Goal: Task Accomplishment & Management: Use online tool/utility

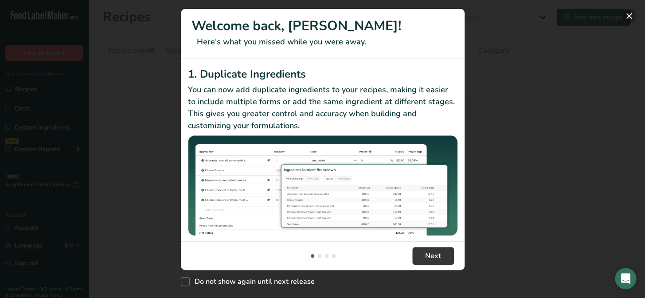
click at [629, 18] on button "New Features" at bounding box center [629, 16] width 14 height 14
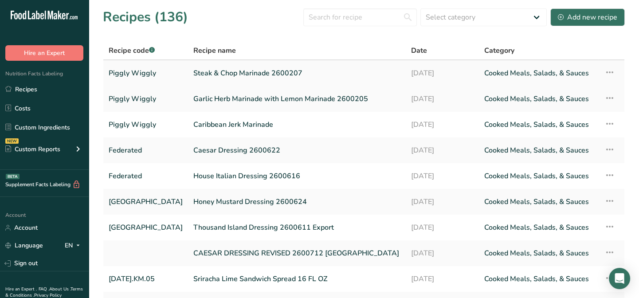
click at [261, 73] on link "Steak & Chop Marinade 2600207" at bounding box center [296, 73] width 207 height 19
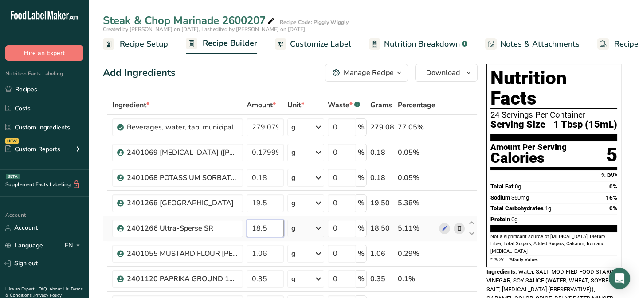
drag, startPoint x: 268, startPoint y: 228, endPoint x: 252, endPoint y: 229, distance: 16.4
click at [252, 229] on input "18.5" at bounding box center [265, 228] width 37 height 18
type input "10.27"
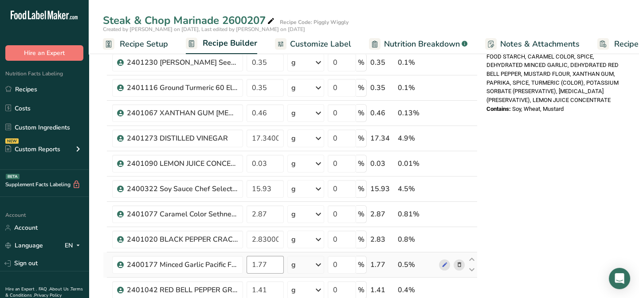
scroll to position [282, 0]
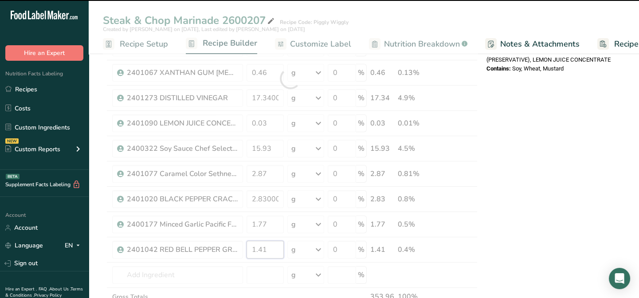
drag, startPoint x: 249, startPoint y: 249, endPoint x: 300, endPoint y: 248, distance: 50.6
click at [300, 248] on div "Ingredient * Amount * Unit * Waste * .a-a{fill:#347362;}.b-a{fill:#fff;} Grams …" at bounding box center [290, 78] width 375 height 529
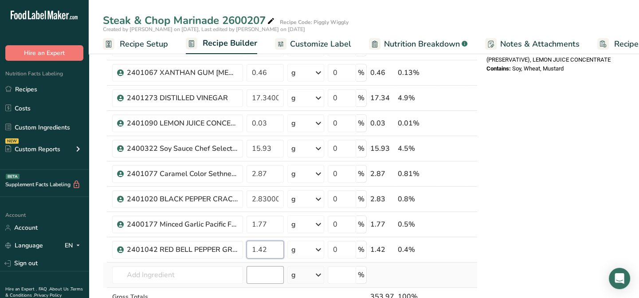
type input "1.42"
click at [269, 268] on div "Ingredient * Amount * Unit * Waste * .a-a{fill:#347362;}.b-a{fill:#fff;} Grams …" at bounding box center [290, 78] width 375 height 529
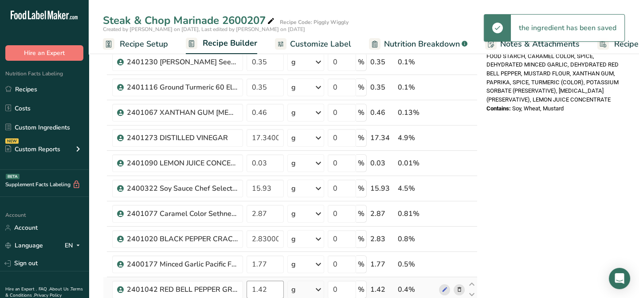
scroll to position [242, 0]
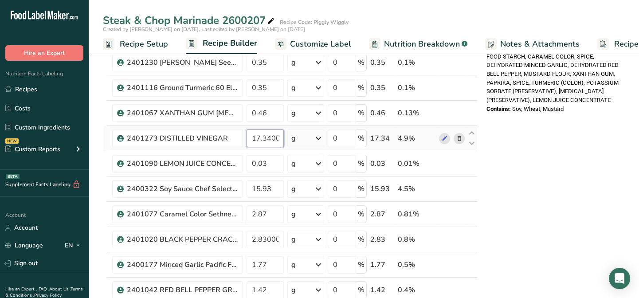
click at [279, 135] on input "17.340001" at bounding box center [265, 138] width 37 height 18
click at [279, 137] on input "17.01" at bounding box center [265, 138] width 37 height 18
type input "17.35"
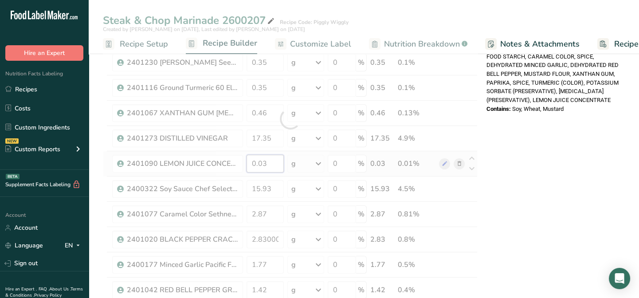
click at [272, 160] on div "Ingredient * Amount * Unit * Waste * .a-a{fill:#347362;}.b-a{fill:#fff;} Grams …" at bounding box center [290, 118] width 375 height 529
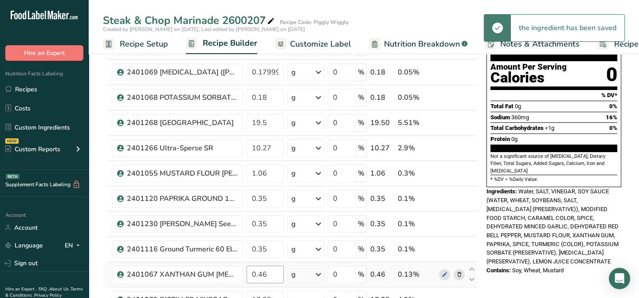
scroll to position [40, 0]
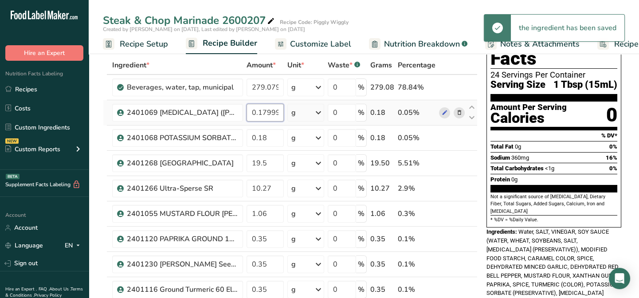
click at [278, 112] on input "0.179999" at bounding box center [265, 113] width 37 height 18
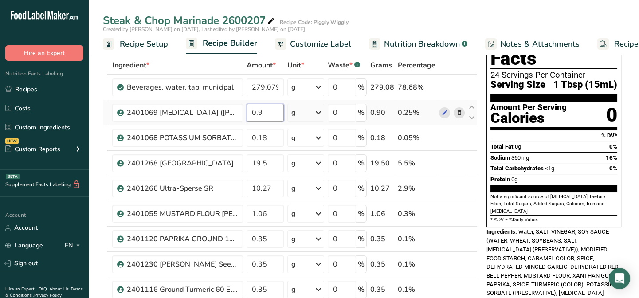
type input "9"
click at [278, 113] on input "9" at bounding box center [265, 113] width 37 height 18
type input "0.18"
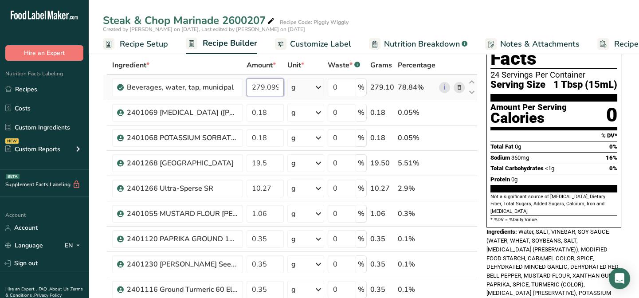
click at [278, 84] on input "279.0999" at bounding box center [265, 87] width 37 height 18
click at [278, 84] on input "279.9" at bounding box center [265, 87] width 37 height 18
type input "279.10"
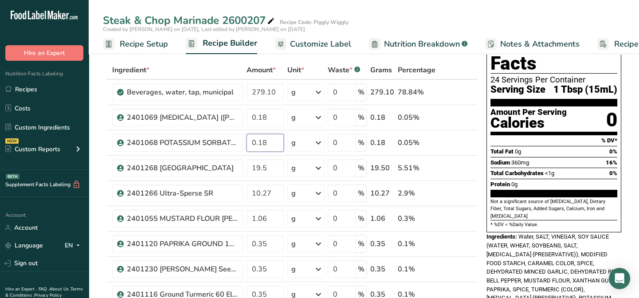
scroll to position [0, 0]
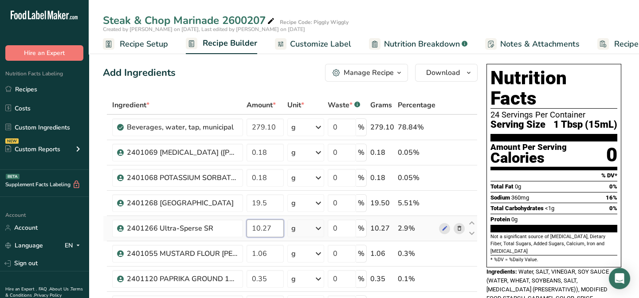
drag, startPoint x: 270, startPoint y: 226, endPoint x: 253, endPoint y: 230, distance: 17.7
click at [253, 230] on input "10.27" at bounding box center [265, 228] width 37 height 18
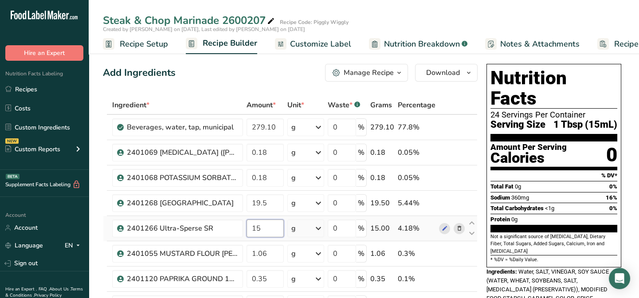
drag, startPoint x: 264, startPoint y: 227, endPoint x: 251, endPoint y: 227, distance: 12.9
click at [251, 227] on input "15" at bounding box center [265, 228] width 37 height 18
type input "17"
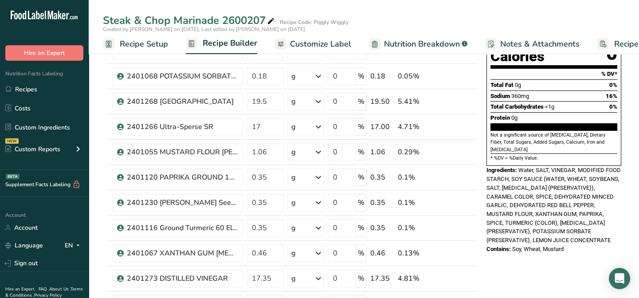
scroll to position [40, 0]
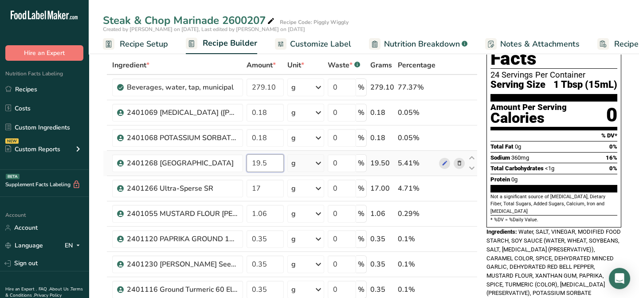
click at [269, 164] on input "19.5" at bounding box center [265, 163] width 37 height 18
drag, startPoint x: 269, startPoint y: 164, endPoint x: 252, endPoint y: 164, distance: 17.3
click at [252, 164] on input "19.5" at bounding box center [265, 163] width 37 height 18
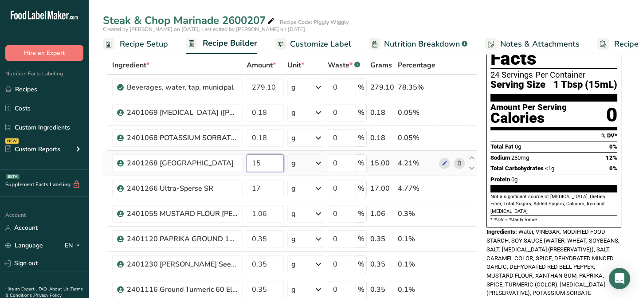
drag, startPoint x: 267, startPoint y: 164, endPoint x: 254, endPoint y: 164, distance: 13.3
click at [254, 164] on input "15" at bounding box center [265, 163] width 37 height 18
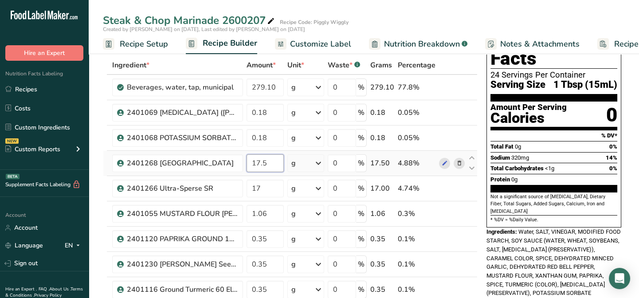
click at [264, 163] on input "17.5" at bounding box center [265, 163] width 37 height 18
type input "17.75"
click at [262, 190] on input "17" at bounding box center [265, 189] width 37 height 18
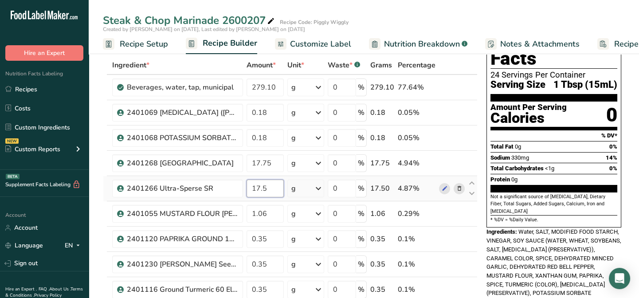
type input "517"
drag, startPoint x: 266, startPoint y: 187, endPoint x: 246, endPoint y: 188, distance: 20.0
click at [247, 188] on input "517" at bounding box center [265, 189] width 37 height 18
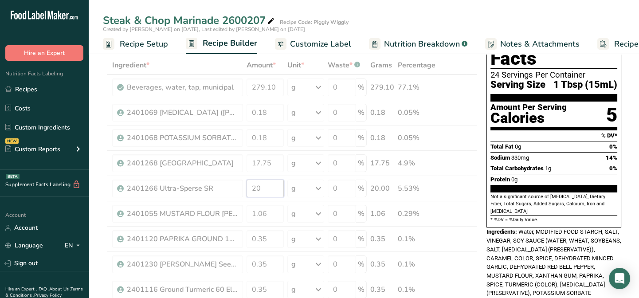
drag, startPoint x: 263, startPoint y: 187, endPoint x: 250, endPoint y: 187, distance: 12.9
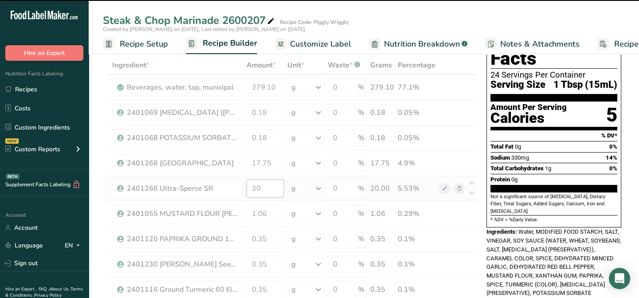
type input "2"
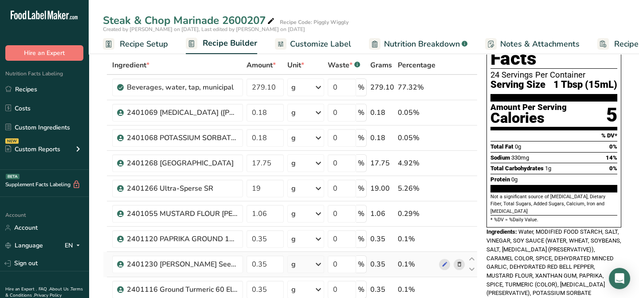
drag, startPoint x: 261, startPoint y: 189, endPoint x: 256, endPoint y: 189, distance: 5.3
click at [256, 189] on input "19" at bounding box center [265, 189] width 37 height 18
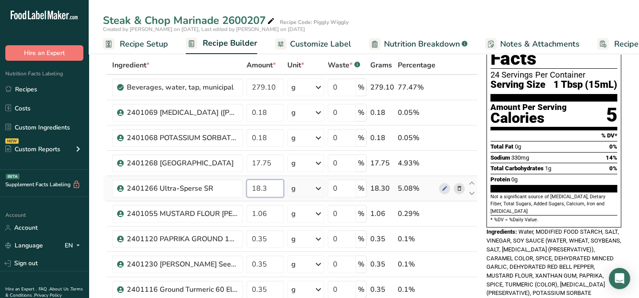
click at [267, 185] on input "18.3" at bounding box center [265, 189] width 37 height 18
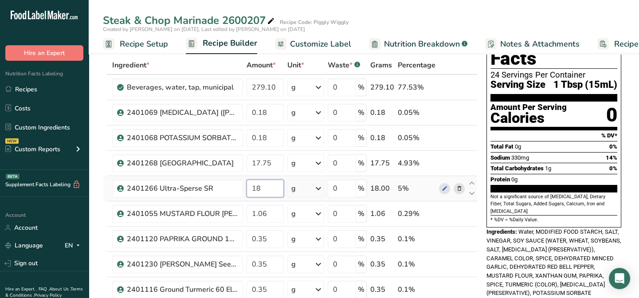
click at [262, 189] on input "18" at bounding box center [265, 189] width 37 height 18
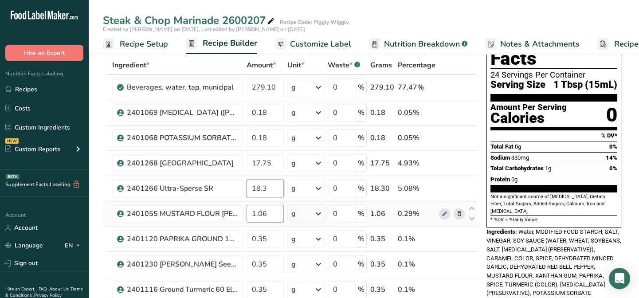
type input "18.3"
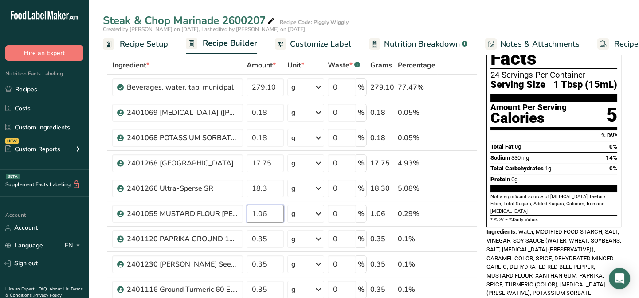
scroll to position [0, 0]
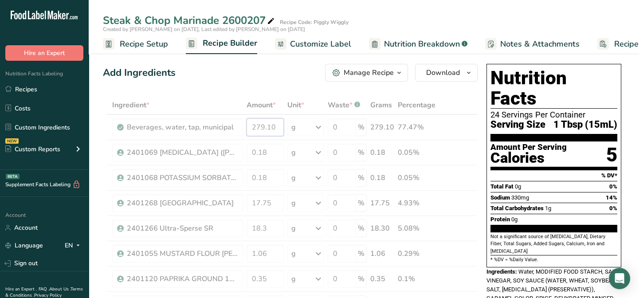
drag, startPoint x: 277, startPoint y: 125, endPoint x: 249, endPoint y: 125, distance: 27.9
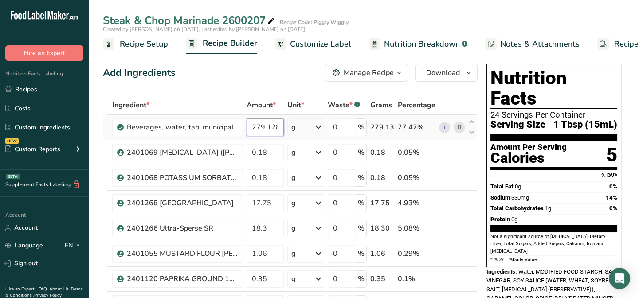
drag, startPoint x: 278, startPoint y: 128, endPoint x: 244, endPoint y: 128, distance: 34.6
click at [245, 128] on td "279.1282" at bounding box center [265, 127] width 41 height 25
type input "272.82"
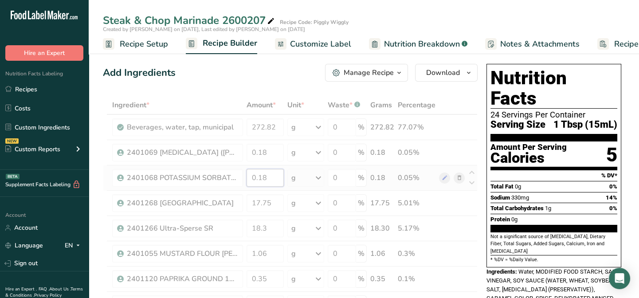
click at [303, 44] on span "Customize Label" at bounding box center [320, 44] width 61 height 12
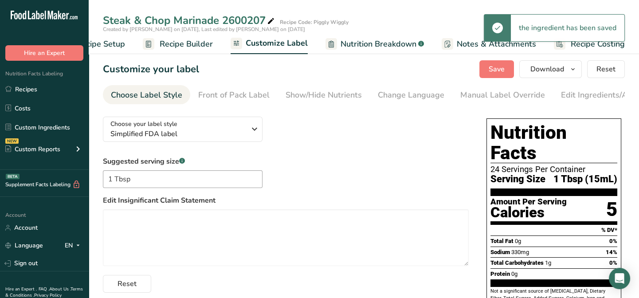
scroll to position [40, 0]
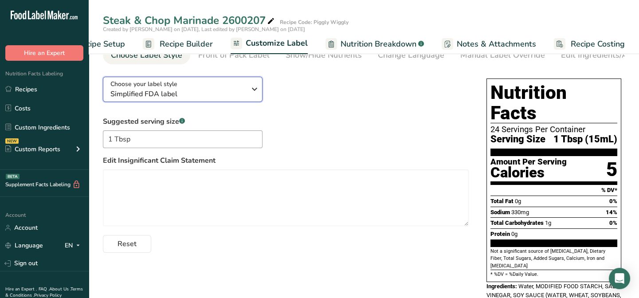
click at [257, 91] on icon "button" at bounding box center [254, 89] width 11 height 16
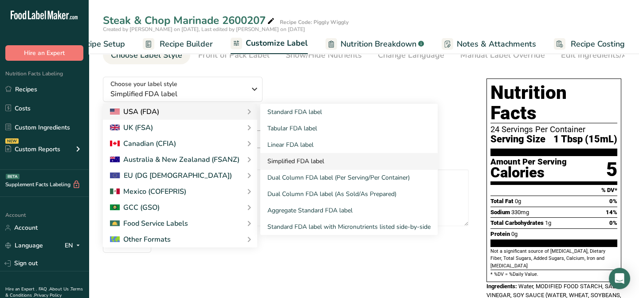
drag, startPoint x: 280, startPoint y: 112, endPoint x: 403, endPoint y: 169, distance: 136.1
click at [280, 112] on link "Standard FDA label" at bounding box center [348, 112] width 177 height 16
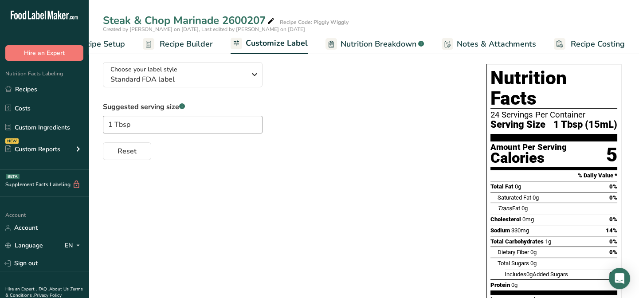
scroll to position [0, 0]
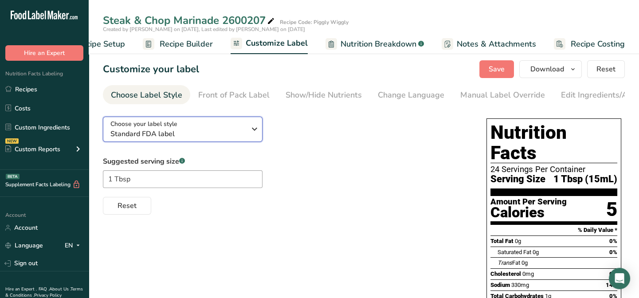
click at [254, 134] on icon "button" at bounding box center [254, 129] width 11 height 16
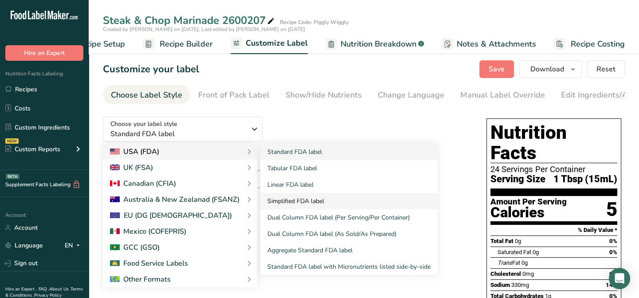
click at [295, 203] on link "Simplified FDA label" at bounding box center [348, 201] width 177 height 16
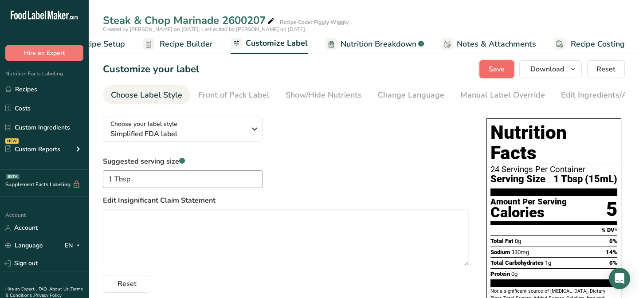
click at [492, 67] on span "Save" at bounding box center [497, 69] width 16 height 11
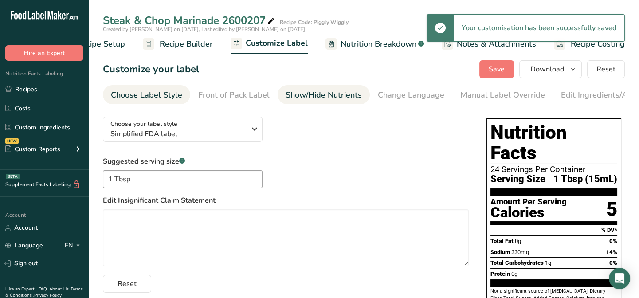
click at [306, 97] on div "Show/Hide Nutrients" at bounding box center [324, 95] width 76 height 12
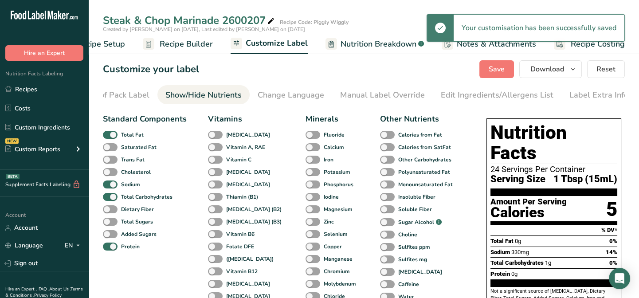
scroll to position [0, 122]
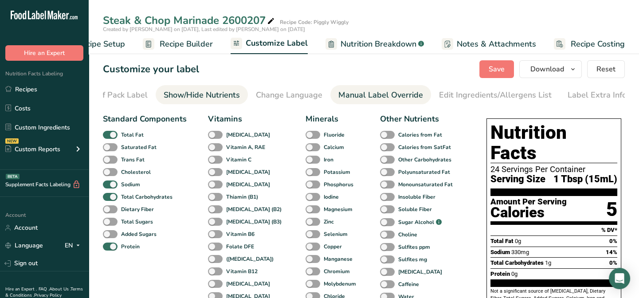
click at [355, 94] on div "Manual Label Override" at bounding box center [380, 95] width 85 height 12
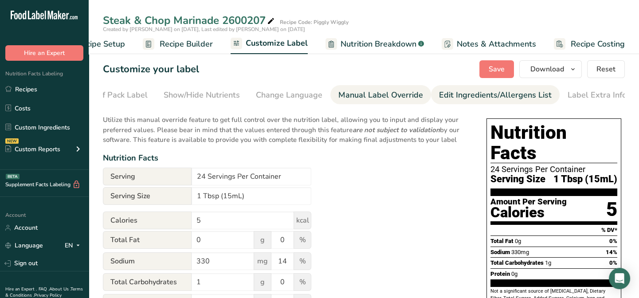
click at [441, 92] on div "Edit Ingredients/Allergens List" at bounding box center [495, 95] width 113 height 12
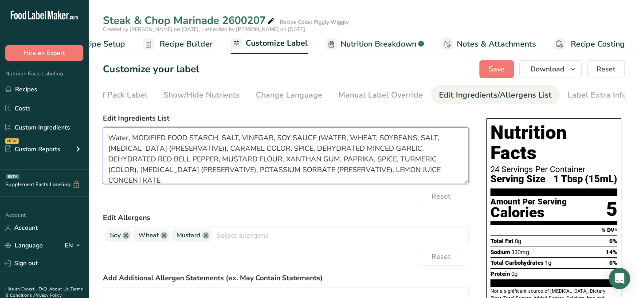
click at [461, 191] on form "Edit Ingredients List Water, MODIFIED FOOD STARCH, SALT, VINEGAR, SOY SAUCE (WA…" at bounding box center [286, 254] width 366 height 283
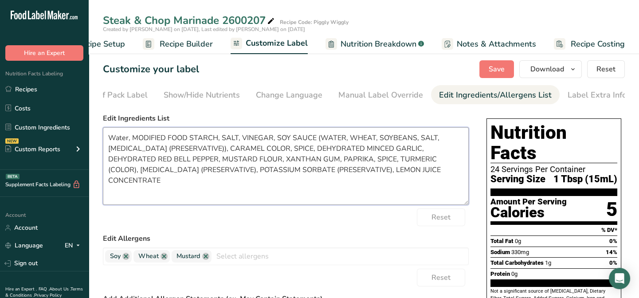
drag, startPoint x: 466, startPoint y: 184, endPoint x: 465, endPoint y: 204, distance: 20.9
click at [465, 204] on textarea "Water, MODIFIED FOOD STARCH, SALT, VINEGAR, SOY SAUCE (WATER, WHEAT, SOYBEANS, …" at bounding box center [286, 166] width 366 height 78
drag, startPoint x: 127, startPoint y: 137, endPoint x: 114, endPoint y: 142, distance: 13.8
click at [114, 142] on textarea "Water, MODIFIED FOOD STARCH, SALT, VINEGAR, SOY SAUCE (WATER, WHEAT, SOYBEANS, …" at bounding box center [286, 166] width 366 height 78
click at [137, 139] on textarea "WATER, MODIFIED FOOD STARCH, SALT, VINEGAR, SOY SAUCE (WATER, WHEAT, SOYBEANS, …" at bounding box center [286, 166] width 366 height 78
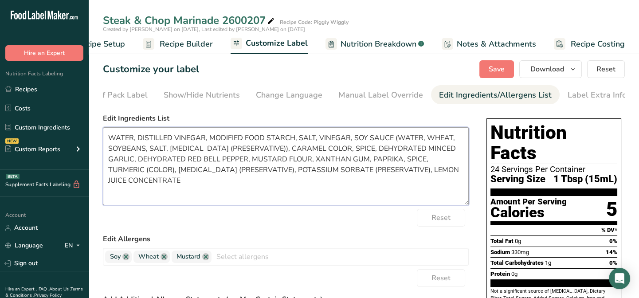
click at [350, 141] on textarea "WATER, DISTILLED VINEGAR, MODIFIED FOOD STARCH, SALT, VINEGAR, SOY SAUCE (WATER…" at bounding box center [286, 166] width 366 height 78
click at [352, 138] on textarea "WATER, DISTILLED VINEGAR, MODIFIED FOOD STARCH, SALT, VINEGAR, SOY SAUCE (WATER…" at bounding box center [286, 166] width 366 height 78
drag, startPoint x: 295, startPoint y: 141, endPoint x: 209, endPoint y: 142, distance: 86.0
click at [209, 141] on textarea "WATER, DISTILLED VINEGAR, MODIFIED FOOD STARCH, SALT, SOY SAUCE (WATER, WHEAT, …" at bounding box center [286, 166] width 366 height 78
click at [170, 151] on textarea "WATER, DISTILLED VINEGAR, SALT, SOY SAUCE (WATER, WHEAT, SOYBEANS, SALT, [MEDIC…" at bounding box center [286, 166] width 366 height 78
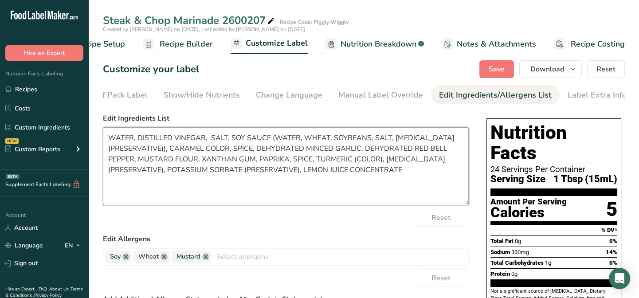
paste textarea "MODIFIED FOOD STARCH,"
click at [211, 139] on textarea "WATER, DISTILLED VINEGAR, SALT, SOY SAUCE (WATER, WHEAT, SOYBEANS, SALT, [MEDIC…" at bounding box center [286, 166] width 366 height 78
click at [162, 152] on textarea "WATER, DISTILLED VINEGAR, SALT, SOY SAUCE (WATER, WHEAT, SOYBEANS, SALT, [MEDIC…" at bounding box center [286, 166] width 366 height 78
click at [140, 151] on textarea "WATER, DISTILLED VINEGAR, SALT, SOY SAUCE (WATER, WHEAT, SOYBEANS, SALT), MODIF…" at bounding box center [286, 166] width 366 height 78
click at [137, 151] on textarea "WATER, DISTILLED VINEGAR, SALT, SOY SAUCE (WATER, WHEAT, SOYBEANS, SALT), MODIF…" at bounding box center [286, 166] width 366 height 78
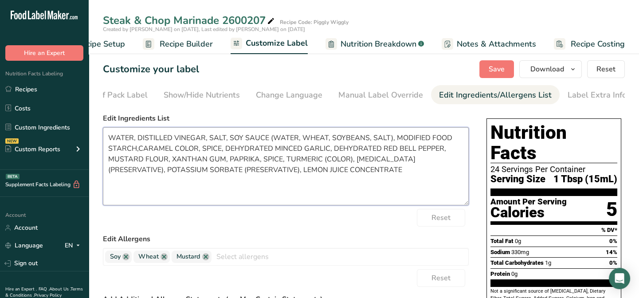
click at [139, 149] on textarea "WATER, DISTILLED VINEGAR, SALT, SOY SAUCE (WATER, WHEAT, SOYBEANS, SALT), MODIF…" at bounding box center [286, 166] width 366 height 78
drag, startPoint x: 403, startPoint y: 172, endPoint x: 429, endPoint y: 180, distance: 26.9
click at [431, 180] on textarea "WATER, DISTILLED VINEGAR, SALT, SOY SAUCE (WATER, WHEAT, SOYBEANS, SALT), MODIF…" at bounding box center [286, 166] width 366 height 78
click at [234, 149] on textarea "WATER, DISTILLED VINEGAR, SALT, SOY SAUCE (WATER, WHEAT, SOYBEANS, SALT), MODIF…" at bounding box center [286, 166] width 366 height 78
paste textarea "LEMON JUICE CONCENTRATE"
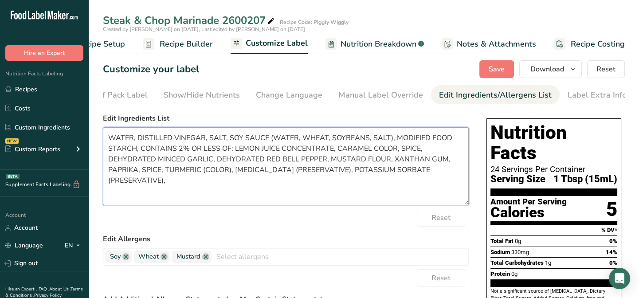
drag, startPoint x: 419, startPoint y: 151, endPoint x: 399, endPoint y: 149, distance: 20.5
click at [399, 149] on textarea "WATER, DISTILLED VINEGAR, SALT, SOY SAUCE (WATER, WHEAT, SOYBEANS, SALT), MODIF…" at bounding box center [286, 166] width 366 height 78
click at [336, 149] on textarea "WATER, DISTILLED VINEGAR, SALT, SOY SAUCE (WATER, WHEAT, SOYBEANS, SALT), MODIF…" at bounding box center [286, 166] width 366 height 78
paste textarea "SPICE,"
click at [353, 149] on textarea "WATER, DISTILLED VINEGAR, SALT, SOY SAUCE (WATER, WHEAT, SOYBEANS, SALT), MODIF…" at bounding box center [286, 166] width 366 height 78
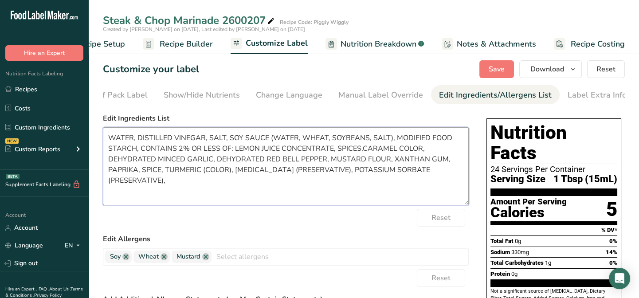
click at [363, 152] on textarea "WATER, DISTILLED VINEGAR, SALT, SOY SAUCE (WATER, WHEAT, SOYBEANS, SALT), MODIF…" at bounding box center [286, 166] width 366 height 78
click at [361, 151] on textarea "WATER, DISTILLED VINEGAR, SALT, SOY SAUCE (WATER, WHEAT, SOYBEANS, SALT), MODIF…" at bounding box center [286, 166] width 366 height 78
click at [188, 163] on textarea "WATER, DISTILLED VINEGAR, SALT, SOY SAUCE (WATER, WHEAT, SOYBEANS, SALT), MODIF…" at bounding box center [286, 166] width 366 height 78
drag, startPoint x: 362, startPoint y: 161, endPoint x: 301, endPoint y: 159, distance: 60.3
click at [301, 159] on textarea "WATER, DISTILLED VINEGAR, SALT, SOY SAUCE (WATER, WHEAT, SOYBEANS, SALT), MODIF…" at bounding box center [286, 166] width 366 height 78
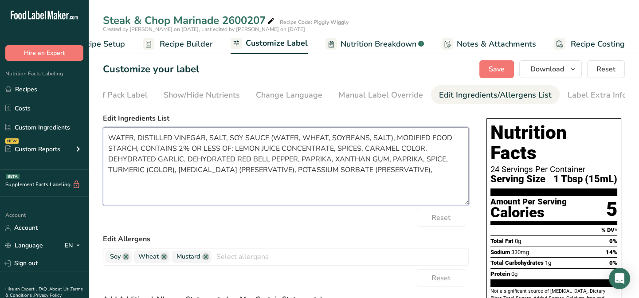
click at [422, 160] on textarea "WATER, DISTILLED VINEGAR, SALT, SOY SAUCE (WATER, WHEAT, SOYBEANS, SALT), MODIF…" at bounding box center [286, 166] width 366 height 78
drag, startPoint x: 390, startPoint y: 161, endPoint x: 450, endPoint y: 163, distance: 59.9
click at [450, 163] on textarea "WATER, DISTILLED VINEGAR, SALT, SOY SAUCE (WATER, WHEAT, SOYBEANS, SALT), MODIF…" at bounding box center [286, 166] width 366 height 78
click at [460, 162] on textarea "WATER, DISTILLED VINEGAR, SALT, SOY SAUCE (WATER, WHEAT, SOYBEANS, SALT), MODIF…" at bounding box center [286, 166] width 366 height 78
click at [165, 172] on textarea "WATER, DISTILLED VINEGAR, SALT, SOY SAUCE (WATER, WHEAT, SOYBEANS, SALT), MODIF…" at bounding box center [286, 166] width 366 height 78
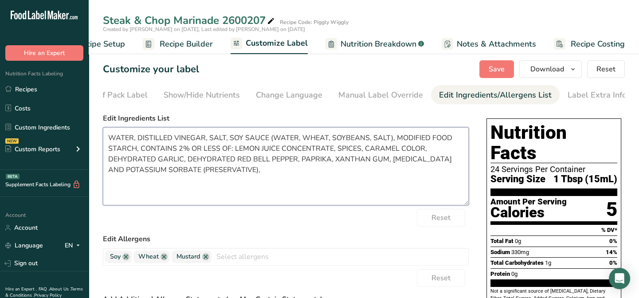
click at [254, 173] on textarea "WATER, DISTILLED VINEGAR, SALT, SOY SAUCE (WATER, WHEAT, SOYBEANS, SALT), MODIF…" at bounding box center [286, 166] width 366 height 78
click at [270, 174] on textarea "WATER, DISTILLED VINEGAR, SALT, SOY SAUCE (WATER, WHEAT, SOYBEANS, SALT), MODIF…" at bounding box center [286, 166] width 366 height 78
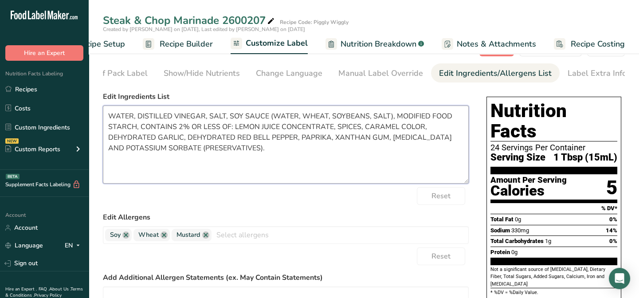
scroll to position [40, 0]
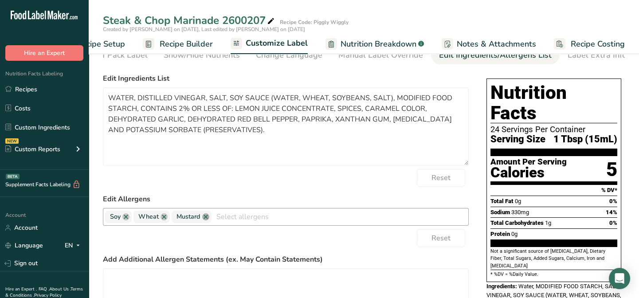
click at [204, 219] on link at bounding box center [205, 216] width 7 height 7
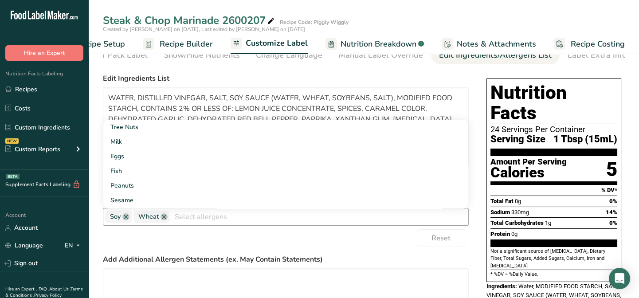
click at [316, 240] on div "Reset" at bounding box center [286, 238] width 366 height 18
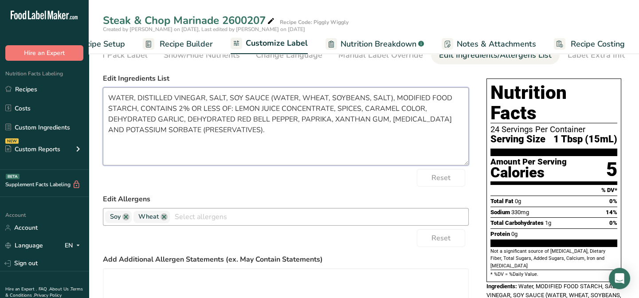
click at [329, 101] on textarea "WATER, DISTILLED VINEGAR, SALT, SOY SAUCE (WATER, WHEAT, SOYBEANS, SALT), MODIF…" at bounding box center [286, 126] width 366 height 78
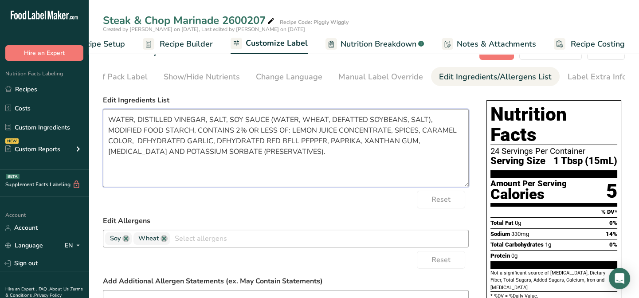
scroll to position [0, 0]
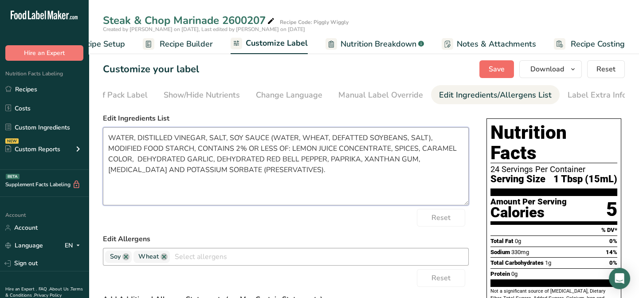
type textarea "WATER, DISTILLED VINEGAR, SALT, SOY SAUCE (WATER, WHEAT, DEFATTED SOYBEANS, SAL…"
click at [489, 68] on button "Save" at bounding box center [496, 69] width 35 height 18
click at [489, 70] on span "Save" at bounding box center [497, 69] width 16 height 11
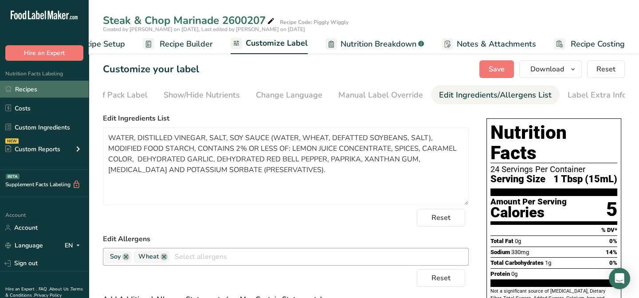
click at [27, 90] on link "Recipes" at bounding box center [44, 89] width 89 height 17
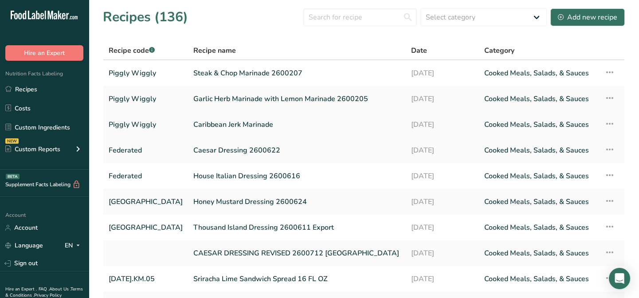
click at [226, 128] on link "Caribbean Jerk Marinade" at bounding box center [296, 124] width 207 height 19
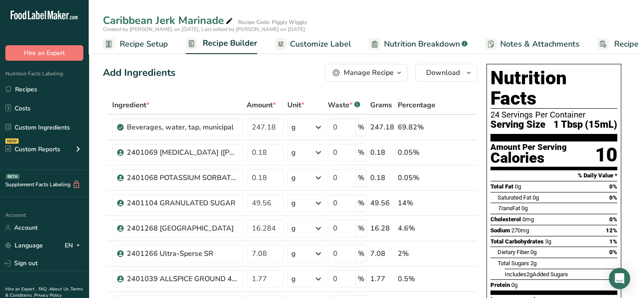
click at [127, 43] on span "Recipe Setup" at bounding box center [144, 44] width 48 height 12
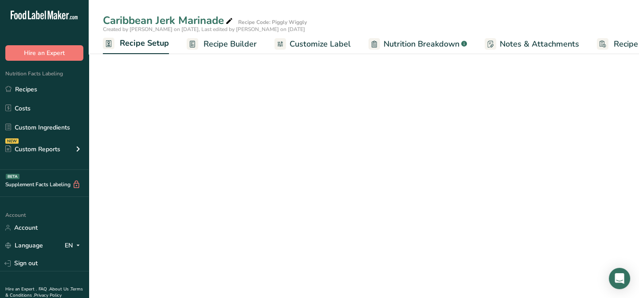
select select "22"
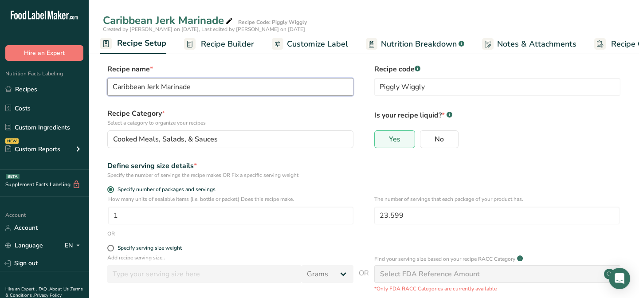
click at [211, 92] on input "Caribbean Jerk Marinade" at bounding box center [230, 87] width 246 height 18
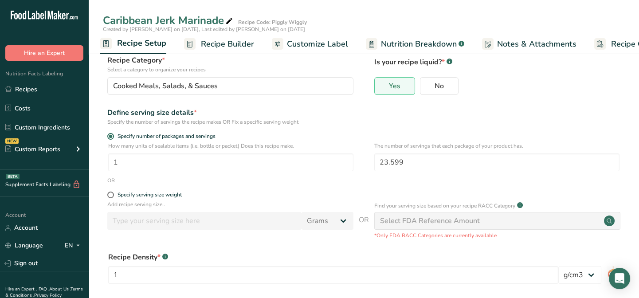
scroll to position [125, 0]
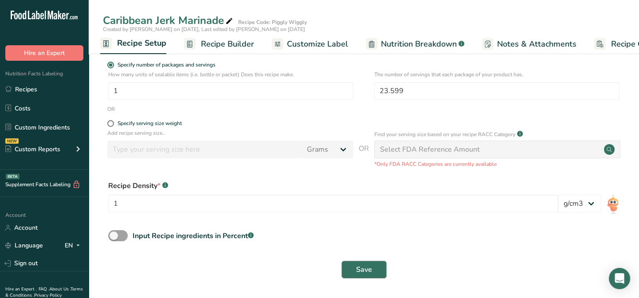
type input "Caribbean Jerk Marinade 2600206"
click at [356, 266] on span "Save" at bounding box center [364, 269] width 16 height 11
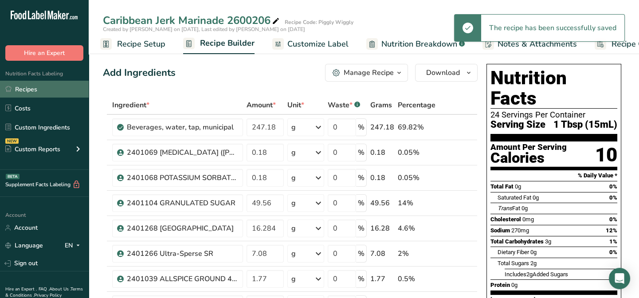
click at [22, 90] on link "Recipes" at bounding box center [44, 89] width 89 height 17
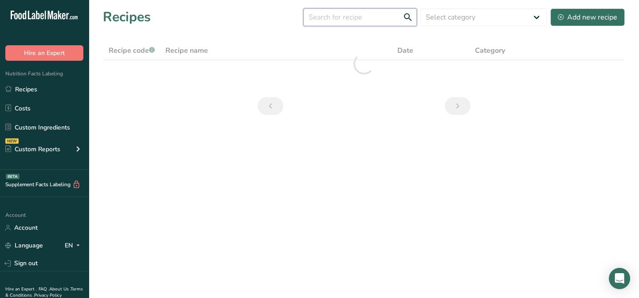
click at [329, 20] on input "text" at bounding box center [359, 17] width 113 height 18
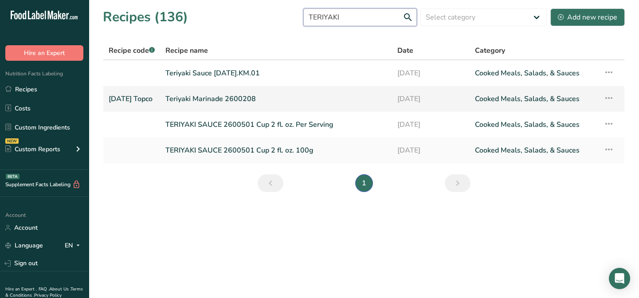
type input "TERIYAKI"
click at [185, 98] on link "Teriyaki Marinade 2600208" at bounding box center [275, 99] width 221 height 19
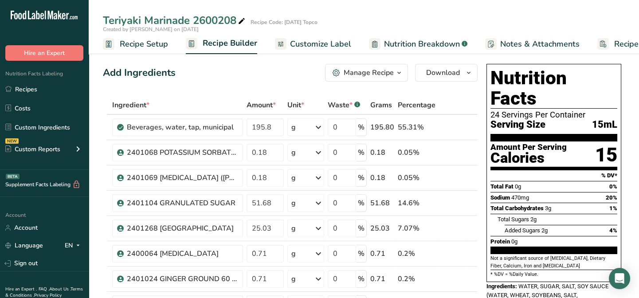
click at [402, 73] on icon "button" at bounding box center [398, 72] width 7 height 11
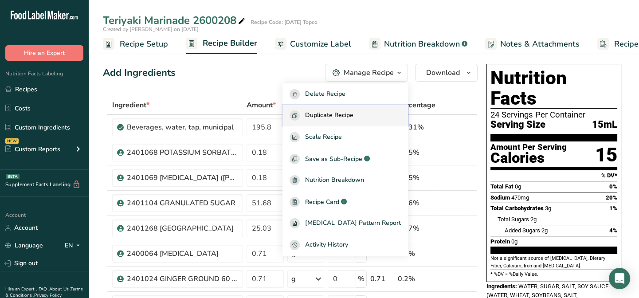
click at [351, 115] on span "Duplicate Recipe" at bounding box center [329, 115] width 48 height 10
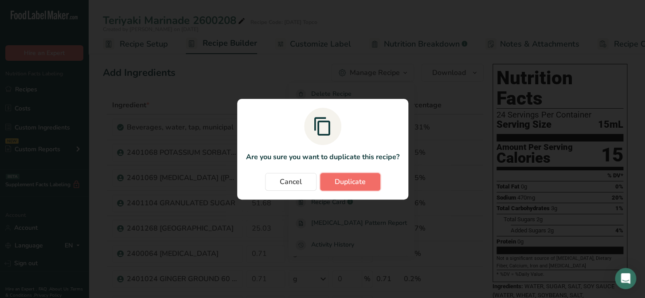
click at [359, 177] on span "Duplicate" at bounding box center [350, 181] width 31 height 11
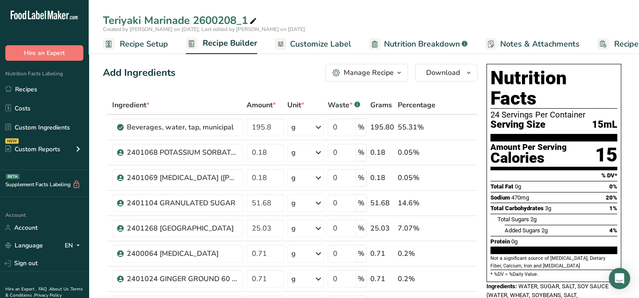
click at [126, 47] on span "Recipe Setup" at bounding box center [144, 44] width 48 height 12
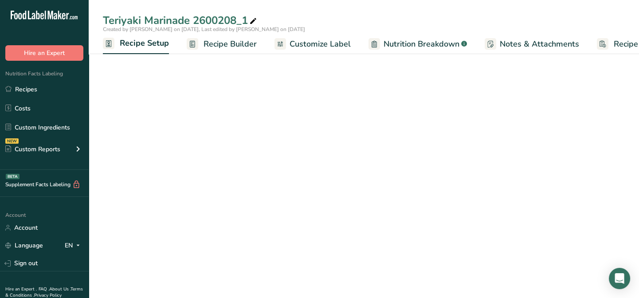
scroll to position [0, 3]
select select "22"
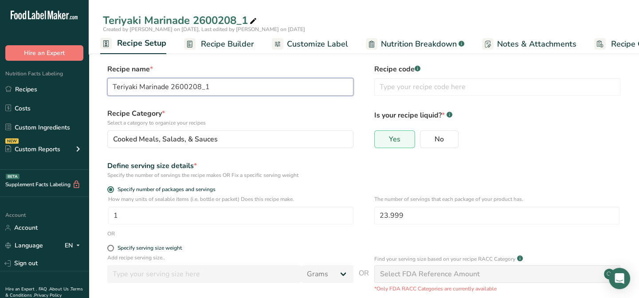
click at [209, 86] on input "Teriyaki Marinade 2600208_1" at bounding box center [230, 87] width 246 height 18
type input "Teriyaki Marinade 2600208"
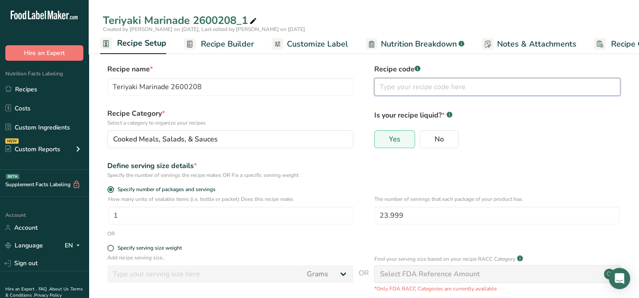
click at [390, 91] on input "text" at bounding box center [497, 87] width 246 height 18
type input "p"
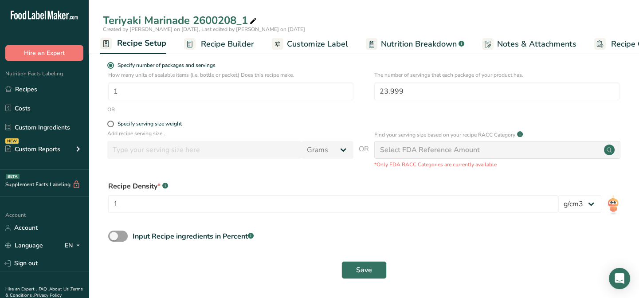
scroll to position [125, 0]
type input "Piggly Wiggly"
click at [355, 268] on button "Save" at bounding box center [363, 270] width 45 height 18
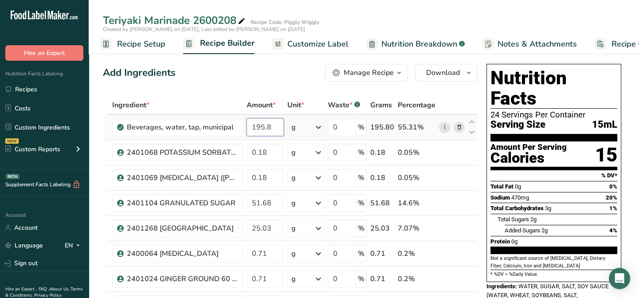
click at [270, 127] on input "195.8" at bounding box center [265, 127] width 37 height 18
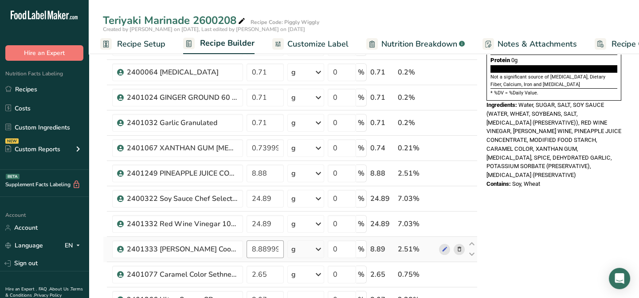
scroll to position [161, 0]
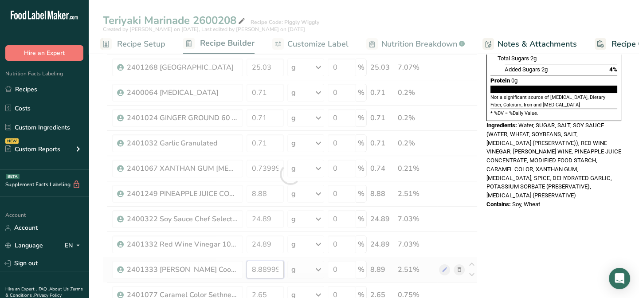
click at [279, 266] on div "Ingredient * Amount * Unit * Waste * .a-a{fill:#347362;}.b-a{fill:#fff;} Grams …" at bounding box center [290, 174] width 375 height 479
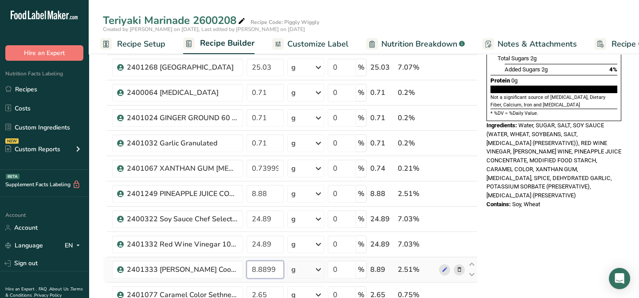
click at [279, 265] on input "8.8899" at bounding box center [265, 270] width 37 height 18
type input "8.88"
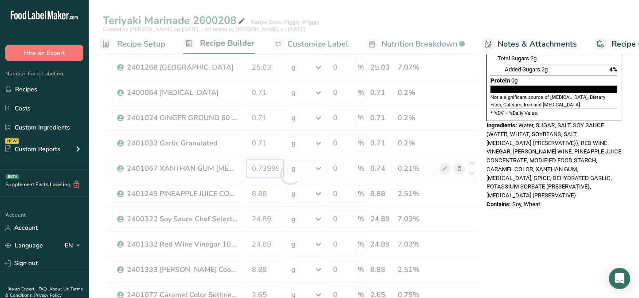
click at [278, 168] on div "Ingredient * Amount * Unit * Waste * .a-a{fill:#347362;}.b-a{fill:#fff;} Grams …" at bounding box center [290, 174] width 375 height 479
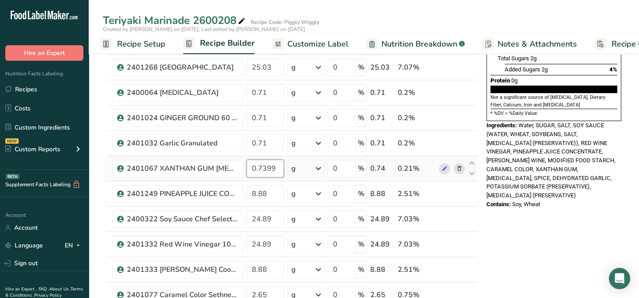
click at [278, 168] on input "0.7399" at bounding box center [265, 169] width 37 height 18
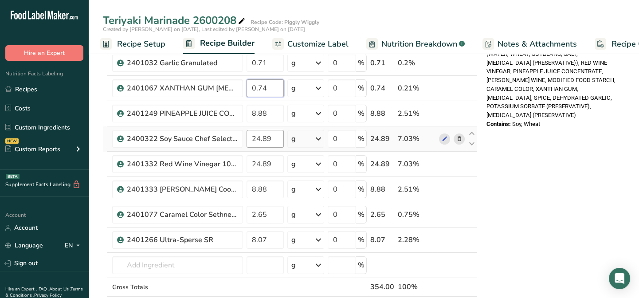
scroll to position [242, 0]
type input "0.74"
